Goal: Task Accomplishment & Management: Manage account settings

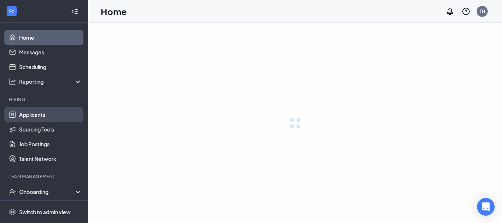
click at [43, 113] on link "Applicants" at bounding box center [50, 114] width 63 height 15
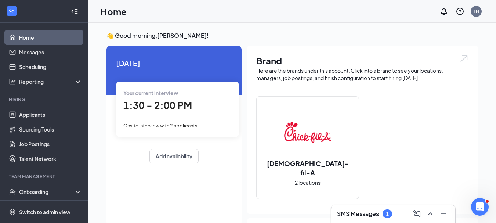
click at [352, 216] on h3 "SMS Messages" at bounding box center [358, 214] width 42 height 8
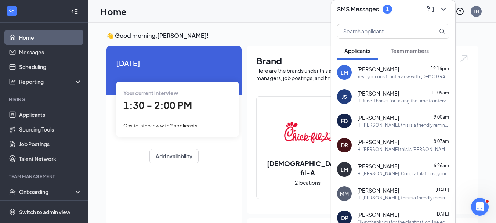
click at [372, 10] on h3 "SMS Messages" at bounding box center [358, 9] width 42 height 8
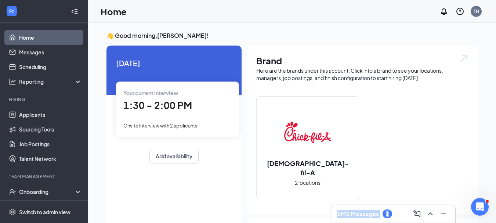
drag, startPoint x: 372, startPoint y: 10, endPoint x: 426, endPoint y: 215, distance: 212.2
click at [426, 215] on div "Home TH SMS Messages 1 👋 Good morning, Thom Hayes ! Today Your current intervie…" at bounding box center [292, 201] width 408 height 402
click at [407, 217] on div "SMS Messages 1" at bounding box center [393, 214] width 112 height 12
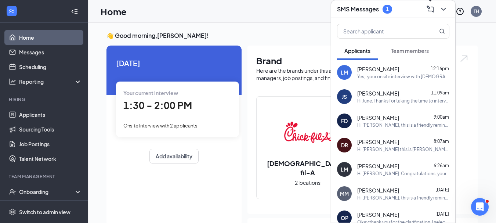
click at [431, 10] on icon "ComposeMessage" at bounding box center [430, 9] width 9 height 9
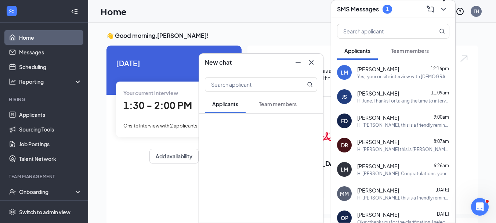
click at [444, 11] on icon "ChevronDown" at bounding box center [443, 9] width 9 height 9
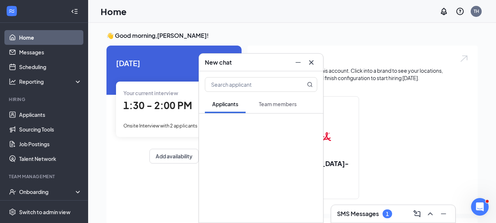
click at [313, 63] on icon "Cross" at bounding box center [311, 62] width 4 height 4
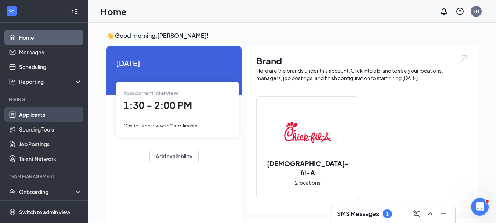
click at [51, 119] on link "Applicants" at bounding box center [50, 114] width 63 height 15
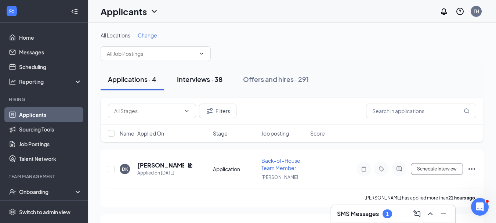
click at [215, 80] on div "Interviews · 38" at bounding box center [200, 79] width 46 height 9
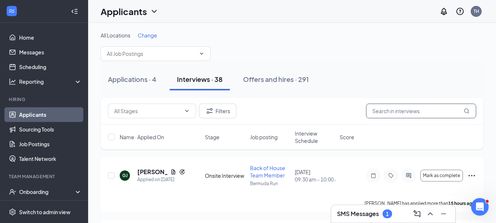
click at [392, 114] on input "text" at bounding box center [421, 111] width 110 height 15
type input "patrick"
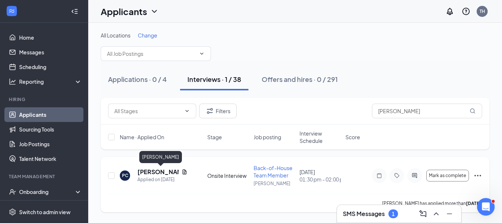
click at [163, 172] on h5 "Patrick Cox" at bounding box center [157, 172] width 41 height 8
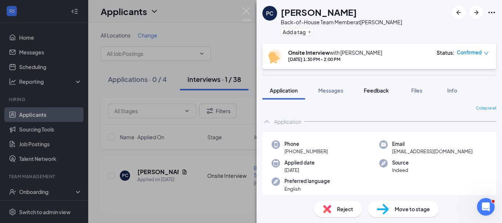
click at [375, 90] on span "Feedback" at bounding box center [376, 90] width 25 height 7
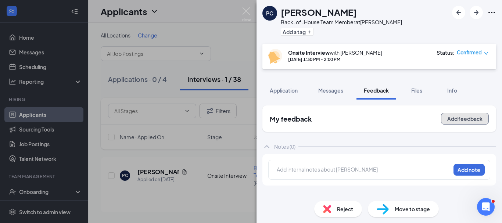
click at [453, 119] on button "Add feedback" at bounding box center [465, 119] width 48 height 12
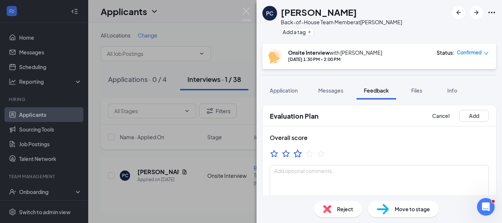
click at [297, 154] on icon "StarBorder" at bounding box center [298, 154] width 10 height 10
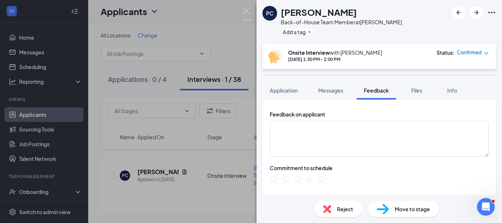
scroll to position [105, 0]
click at [310, 180] on icon "StarBorder" at bounding box center [310, 179] width 10 height 10
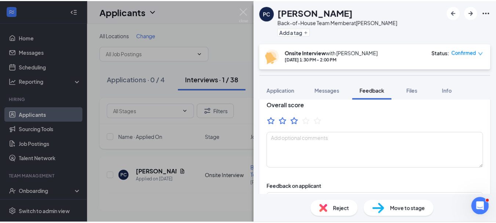
scroll to position [0, 0]
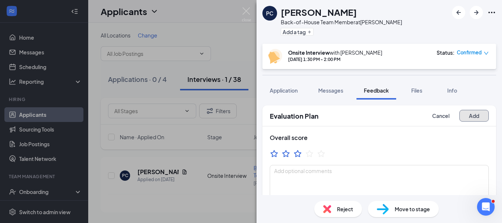
click at [469, 115] on button "Add" at bounding box center [473, 116] width 29 height 12
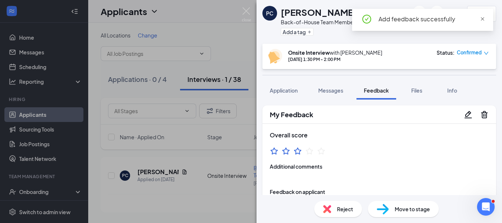
click at [482, 20] on span "close" at bounding box center [482, 19] width 5 height 5
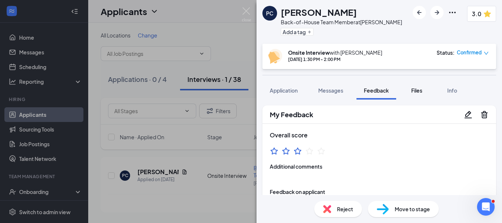
click at [417, 90] on span "Files" at bounding box center [416, 90] width 11 height 7
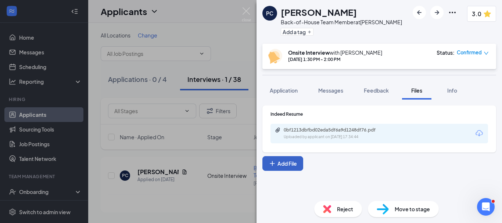
click at [286, 165] on button "Add File" at bounding box center [282, 163] width 41 height 15
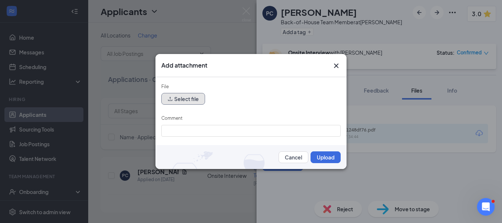
click at [185, 101] on button "Select file" at bounding box center [183, 99] width 44 height 12
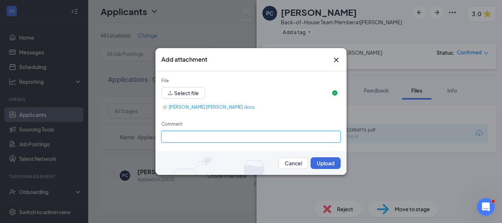
click at [196, 140] on input "Comment" at bounding box center [250, 137] width 179 height 12
type input "Thom's interview"
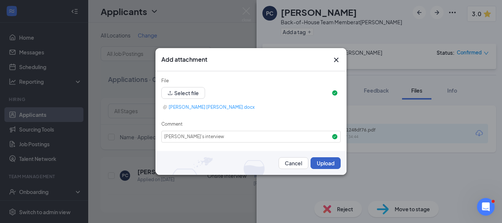
click at [320, 162] on button "Upload" at bounding box center [325, 163] width 30 height 12
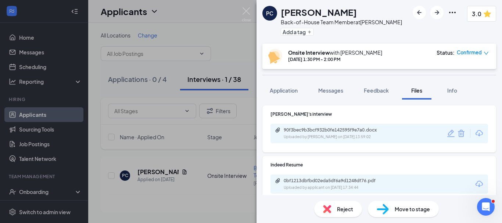
click at [191, 202] on div "PC Patrick Cox Back-of-House Team Member at Clemmons Add a tag 3.0 Onsite Inter…" at bounding box center [251, 111] width 502 height 223
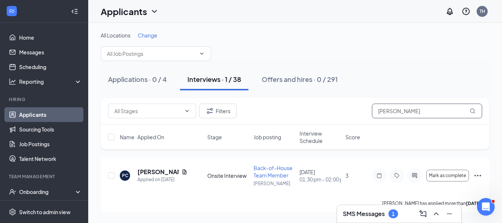
click at [399, 112] on input "patrick" at bounding box center [427, 111] width 110 height 15
type input "p"
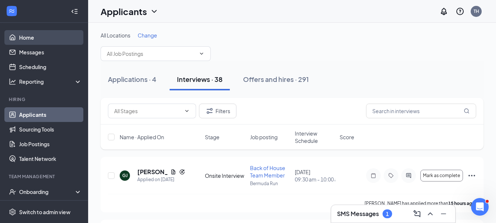
click at [31, 39] on link "Home" at bounding box center [50, 37] width 63 height 15
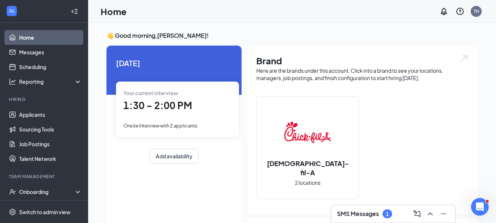
click at [216, 113] on div "1:30 - 2:00 PM" at bounding box center [177, 105] width 108 height 15
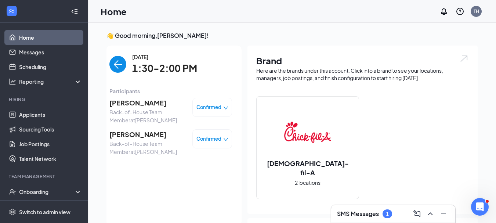
scroll to position [3, 0]
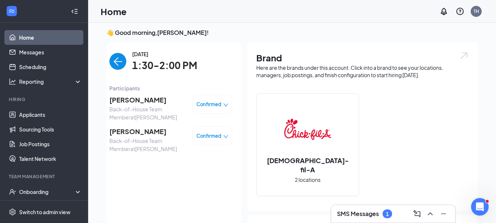
click at [226, 105] on icon "down" at bounding box center [225, 104] width 5 height 5
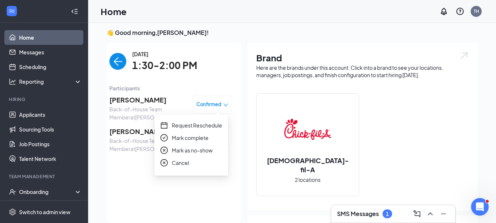
click at [204, 137] on span "Mark complete" at bounding box center [190, 138] width 37 height 8
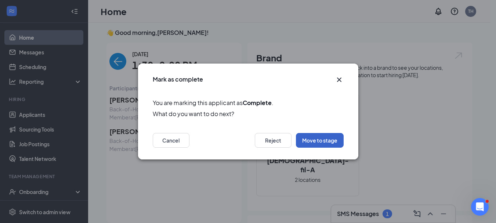
click at [314, 141] on button "Move to stage" at bounding box center [320, 140] width 48 height 15
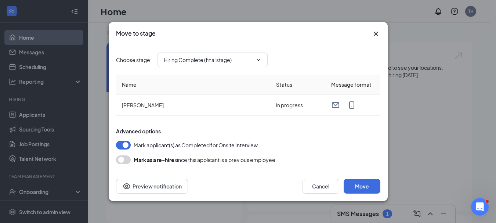
click at [377, 32] on icon "Cross" at bounding box center [376, 33] width 9 height 9
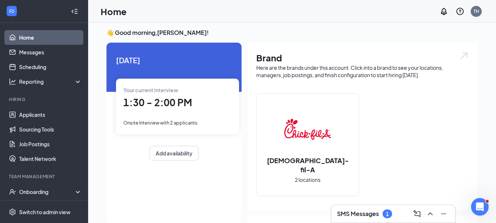
click at [195, 106] on div "1:30 - 2:00 PM" at bounding box center [177, 102] width 108 height 15
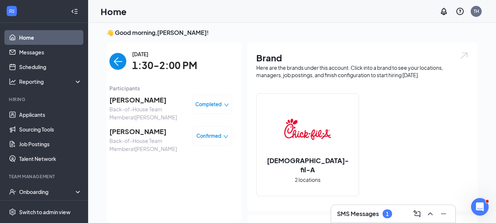
click at [227, 137] on icon "down" at bounding box center [226, 136] width 4 height 3
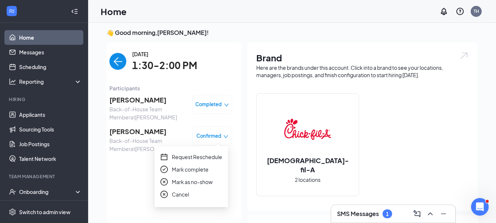
click at [198, 183] on span "Mark as no-show" at bounding box center [192, 182] width 41 height 8
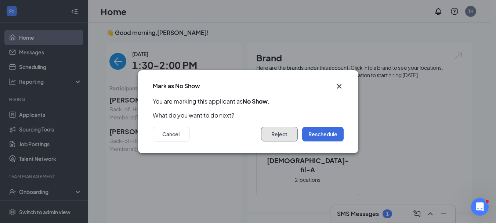
click at [281, 132] on button "Reject" at bounding box center [279, 134] width 37 height 15
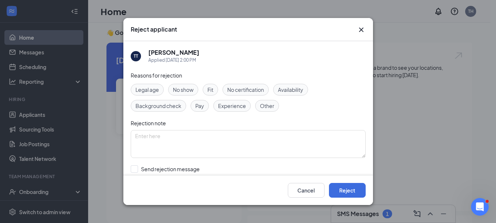
click at [187, 88] on span "No show" at bounding box center [183, 90] width 21 height 8
click at [135, 169] on input "Send rejection message If unchecked, the applicant will not receive a rejection…" at bounding box center [214, 173] width 167 height 16
checkbox input "true"
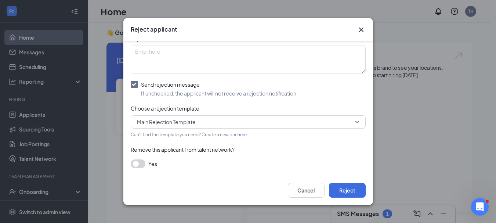
click at [139, 167] on button "button" at bounding box center [138, 163] width 15 height 9
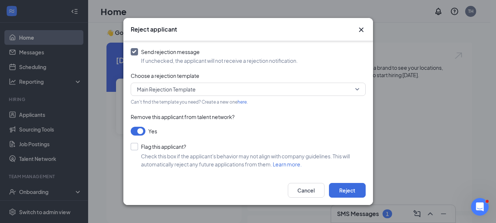
click at [133, 146] on input "Flag this applicant?" at bounding box center [158, 146] width 55 height 7
checkbox input "true"
click at [350, 191] on button "Reject" at bounding box center [347, 190] width 37 height 15
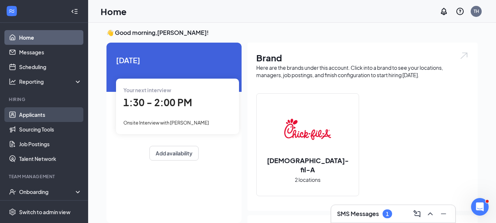
click at [38, 115] on link "Applicants" at bounding box center [50, 114] width 63 height 15
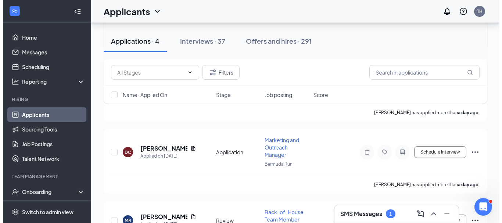
scroll to position [157, 0]
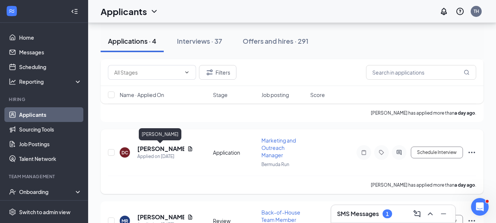
click at [165, 149] on h5 "David Cole" at bounding box center [160, 149] width 47 height 8
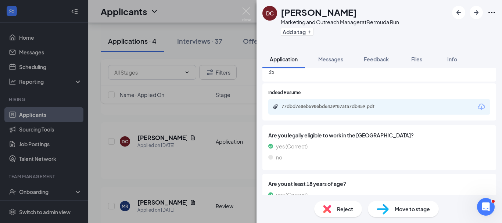
scroll to position [340, 0]
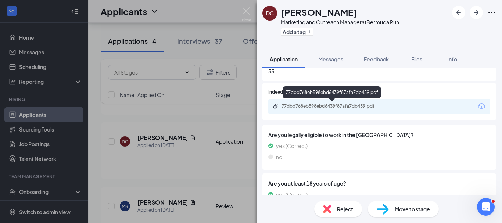
click at [310, 104] on div "77dbd768eb598ebd6439f87afa7db459.pdf" at bounding box center [332, 106] width 103 height 6
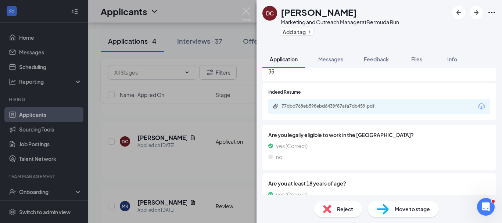
click at [347, 211] on span "Reject" at bounding box center [345, 209] width 16 height 8
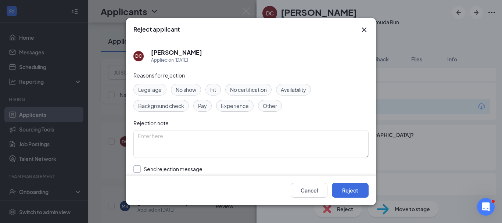
click at [139, 169] on input "Send rejection message If unchecked, the applicant will not receive a rejection…" at bounding box center [216, 173] width 167 height 16
checkbox input "true"
click at [242, 104] on span "Experience" at bounding box center [235, 106] width 28 height 8
click at [356, 190] on button "Reject" at bounding box center [350, 190] width 37 height 15
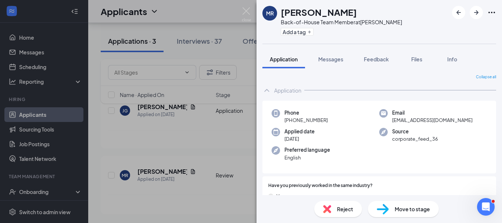
click at [181, 171] on div "[PERSON_NAME] Back-of-House Team Member at [PERSON_NAME] Add a tag Application …" at bounding box center [251, 111] width 502 height 223
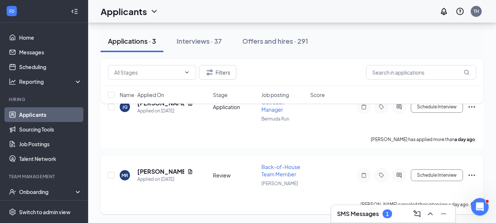
scroll to position [130, 0]
click at [154, 171] on h5 "[PERSON_NAME]" at bounding box center [160, 172] width 47 height 8
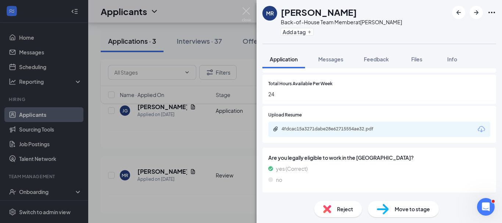
scroll to position [319, 0]
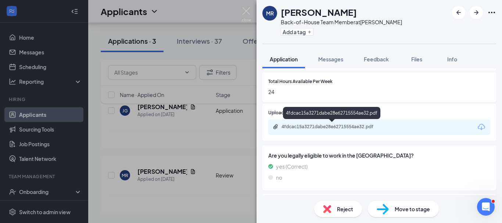
click at [352, 129] on div "4fdcac15a3271dabe28e62715554ae32.pdf" at bounding box center [332, 127] width 103 height 6
click at [296, 126] on div "4fdcac15a3271dabe28e62715554ae32.pdf" at bounding box center [332, 127] width 103 height 6
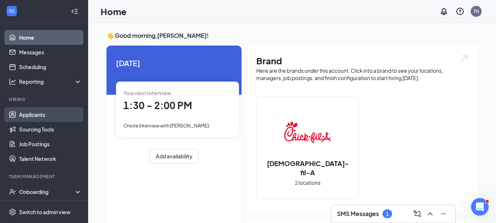
click at [44, 117] on link "Applicants" at bounding box center [50, 114] width 63 height 15
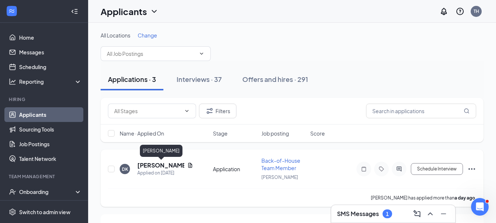
click at [176, 166] on h5 "[PERSON_NAME]" at bounding box center [160, 165] width 47 height 8
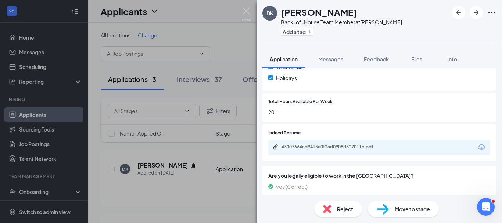
scroll to position [320, 0]
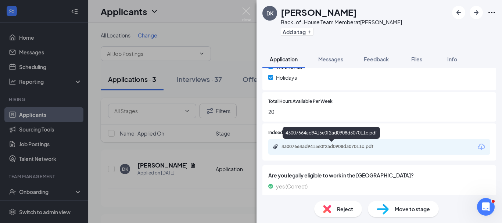
click at [299, 149] on div "43007664ad9415e0f2ad0908d307011c.pdf" at bounding box center [332, 147] width 103 height 6
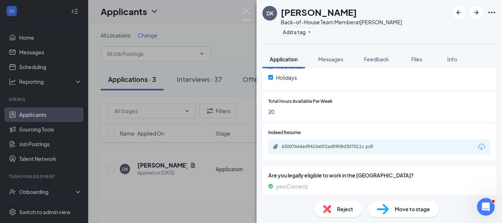
click at [408, 212] on span "Move to stage" at bounding box center [412, 209] width 35 height 8
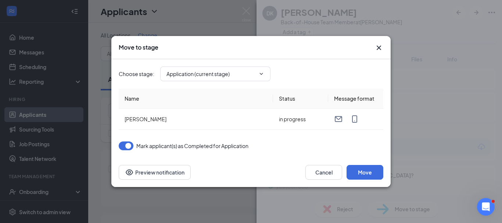
type input "Review (next stage)"
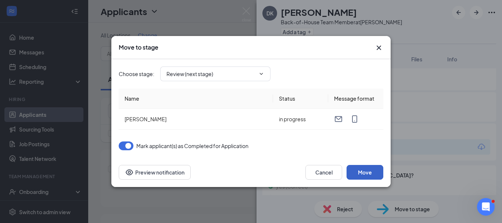
click at [371, 169] on button "Move" at bounding box center [364, 172] width 37 height 15
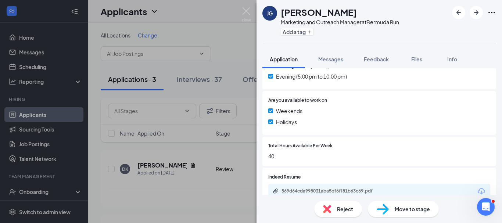
scroll to position [258, 0]
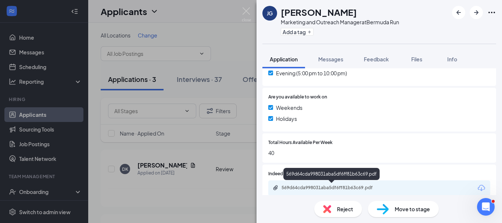
click at [318, 186] on div "569d64cda998031aba5df6ff81b63c69.pdf" at bounding box center [332, 188] width 103 height 6
click at [325, 190] on div "569d64cda998031aba5df6ff81b63c69.pdf" at bounding box center [332, 188] width 103 height 6
click at [345, 210] on span "Reject" at bounding box center [345, 209] width 16 height 8
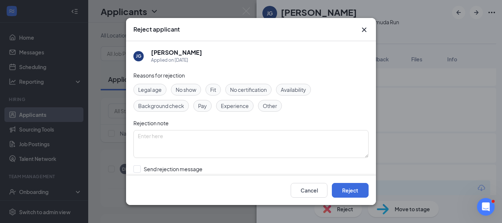
click at [230, 103] on span "Experience" at bounding box center [235, 106] width 28 height 8
click at [139, 169] on input "Send rejection message If unchecked, the applicant will not receive a rejection…" at bounding box center [216, 173] width 167 height 16
checkbox input "true"
click at [353, 191] on button "Reject" at bounding box center [350, 190] width 37 height 15
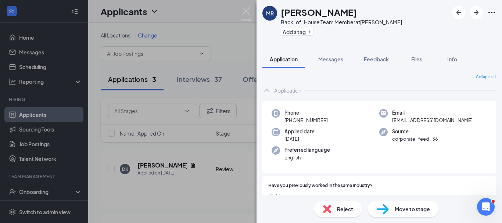
click at [199, 201] on div "[PERSON_NAME] Back-of-House Team Member at [PERSON_NAME] Add a tag Application …" at bounding box center [251, 111] width 502 height 223
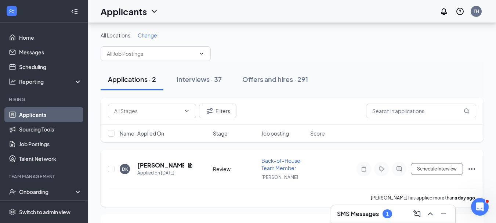
scroll to position [58, 0]
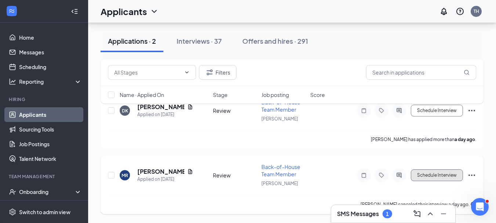
click at [422, 174] on button "Schedule Interview" at bounding box center [437, 175] width 52 height 12
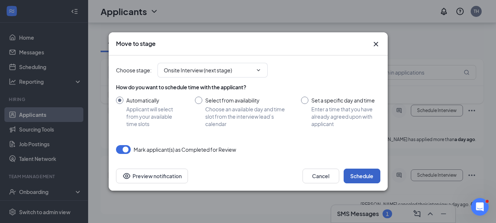
click at [359, 177] on button "Schedule" at bounding box center [362, 176] width 37 height 15
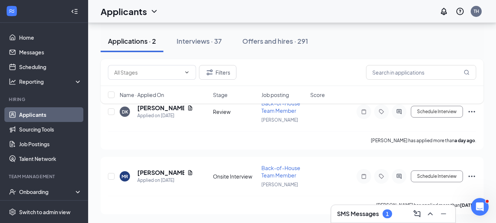
scroll to position [57, 0]
